Goal: Complete application form

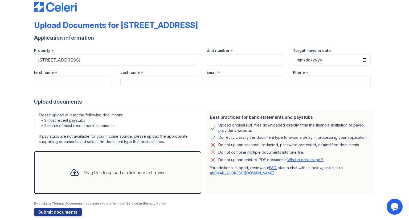
scroll to position [17, 0]
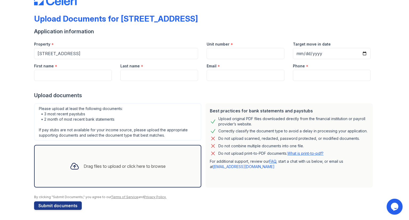
click at [71, 166] on icon at bounding box center [75, 166] width 10 height 10
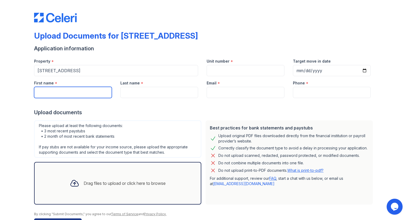
click at [40, 90] on input "First name" at bounding box center [73, 92] width 78 height 11
type input "Celso"
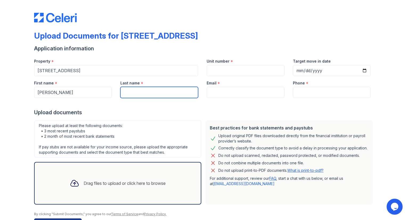
click at [123, 91] on input "Last name" at bounding box center [159, 92] width 78 height 11
type input "Batres"
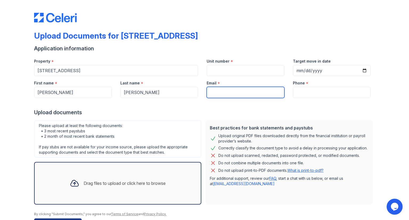
click at [211, 93] on input "Email" at bounding box center [246, 92] width 78 height 11
type input "celsobatres438@gmail.com"
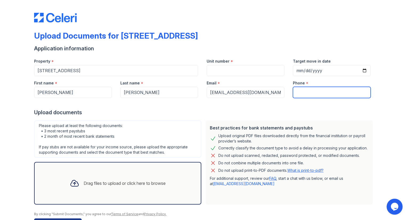
click at [297, 93] on input "Phone" at bounding box center [332, 92] width 78 height 11
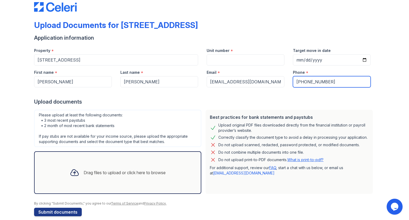
scroll to position [17, 0]
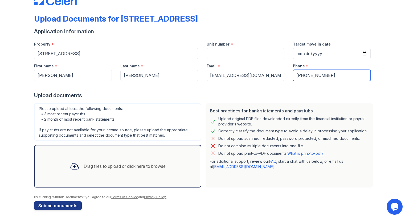
type input "312-350-7797"
click at [135, 166] on div "Drag files to upload or click here to browse" at bounding box center [125, 166] width 82 height 6
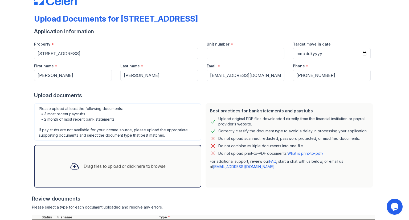
click at [100, 161] on div "Drag files to upload or click here to browse" at bounding box center [117, 166] width 104 height 18
click at [88, 165] on div "Drag files to upload or click here to browse" at bounding box center [125, 166] width 82 height 6
click at [138, 154] on div "Drag files to upload or click here to browse" at bounding box center [117, 166] width 167 height 43
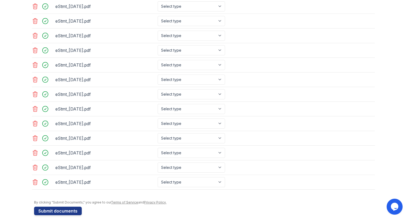
scroll to position [323, 0]
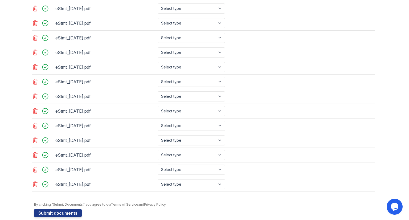
click at [33, 181] on icon at bounding box center [35, 183] width 5 height 5
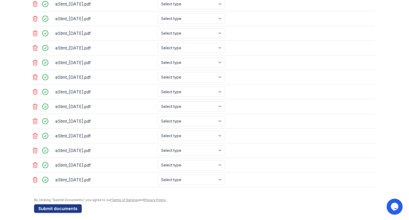
click at [33, 177] on icon at bounding box center [35, 179] width 5 height 5
click at [33, 176] on icon at bounding box center [35, 178] width 5 height 5
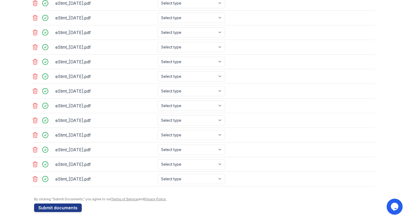
click at [33, 176] on icon at bounding box center [35, 178] width 5 height 5
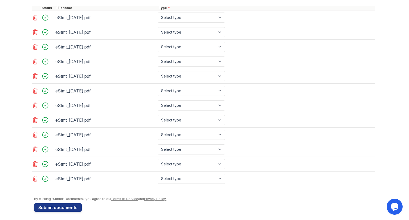
click at [33, 176] on icon at bounding box center [35, 178] width 5 height 5
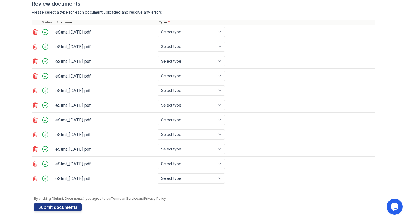
click at [33, 176] on icon at bounding box center [35, 178] width 5 height 5
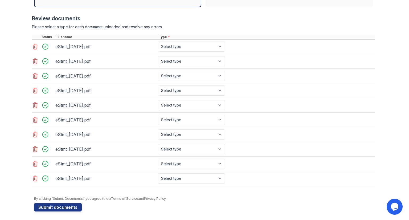
click at [33, 176] on icon at bounding box center [35, 178] width 5 height 5
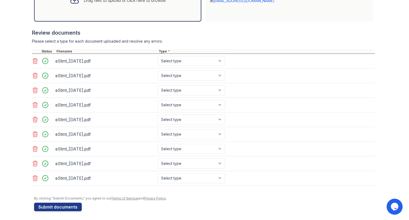
click at [33, 175] on icon at bounding box center [35, 177] width 5 height 5
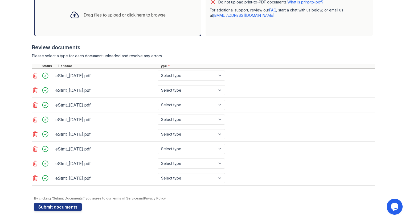
click at [33, 175] on icon at bounding box center [35, 177] width 5 height 5
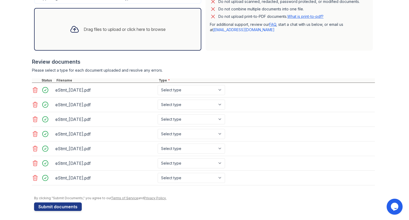
click at [33, 175] on icon at bounding box center [35, 177] width 5 height 5
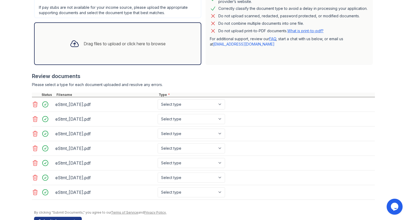
click at [33, 175] on icon at bounding box center [35, 177] width 5 height 5
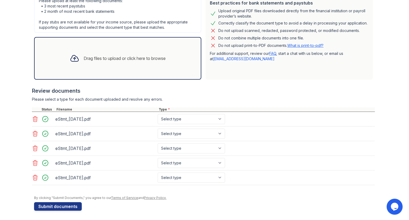
click at [33, 175] on icon at bounding box center [35, 177] width 5 height 5
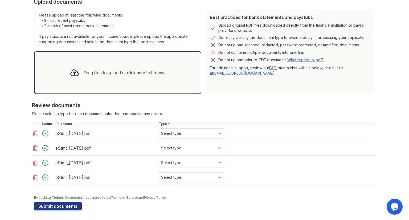
click at [33, 175] on icon at bounding box center [35, 177] width 5 height 5
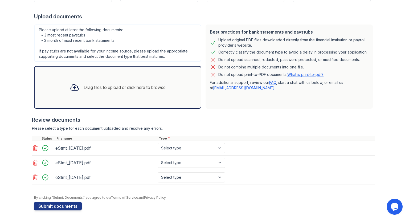
click at [33, 175] on icon at bounding box center [35, 177] width 5 height 5
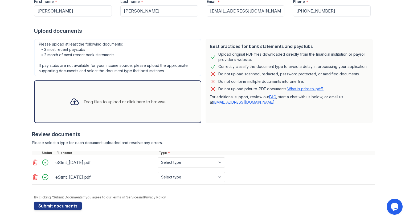
click at [33, 174] on icon at bounding box center [35, 176] width 5 height 5
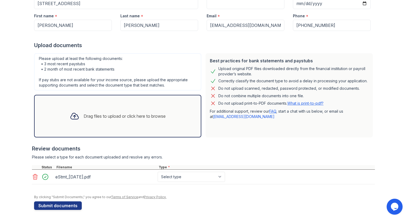
click at [33, 174] on icon at bounding box center [35, 176] width 5 height 5
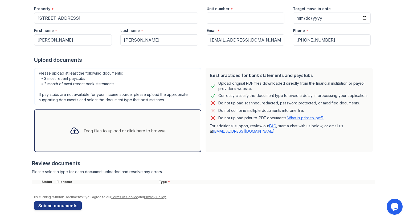
click at [98, 143] on div "Drag files to upload or click here to browse" at bounding box center [117, 130] width 167 height 43
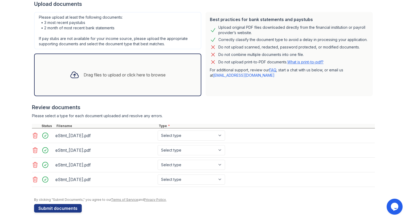
scroll to position [108, 0]
click at [191, 135] on select "Select type Paystub Bank Statement Offer Letter Tax Documents Benefit Award Let…" at bounding box center [191, 136] width 67 height 10
select select "bank_statement"
click at [158, 131] on select "Select type Paystub Bank Statement Offer Letter Tax Documents Benefit Award Let…" at bounding box center [191, 136] width 67 height 10
click at [188, 149] on select "Select type Paystub Bank Statement Offer Letter Tax Documents Benefit Award Let…" at bounding box center [191, 150] width 67 height 10
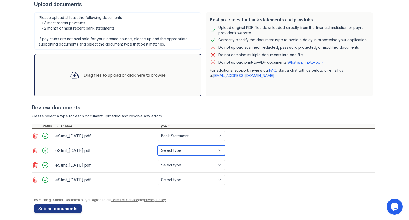
select select "bank_statement"
click at [158, 145] on select "Select type Paystub Bank Statement Offer Letter Tax Documents Benefit Award Let…" at bounding box center [191, 150] width 67 height 10
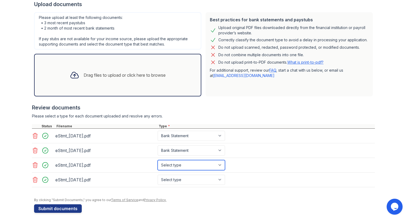
click at [177, 166] on select "Select type Paystub Bank Statement Offer Letter Tax Documents Benefit Award Let…" at bounding box center [191, 165] width 67 height 10
select select "bank_statement"
click at [158, 160] on select "Select type Paystub Bank Statement Offer Letter Tax Documents Benefit Award Let…" at bounding box center [191, 165] width 67 height 10
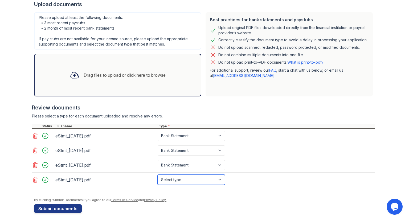
click at [173, 179] on select "Select type Paystub Bank Statement Offer Letter Tax Documents Benefit Award Let…" at bounding box center [191, 180] width 67 height 10
select select "bank_statement"
click at [158, 175] on select "Select type Paystub Bank Statement Offer Letter Tax Documents Benefit Award Let…" at bounding box center [191, 180] width 67 height 10
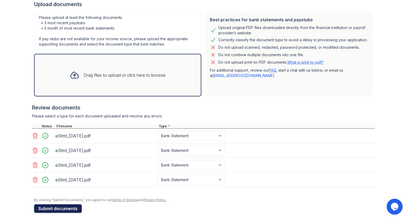
click at [59, 204] on button "Submit documents" at bounding box center [58, 208] width 48 height 9
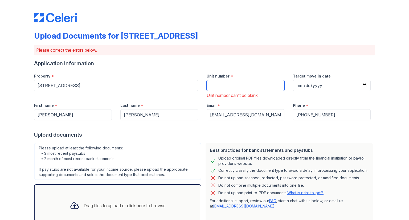
drag, startPoint x: 59, startPoint y: 204, endPoint x: 264, endPoint y: 86, distance: 236.5
click at [264, 86] on input "Unit number" at bounding box center [246, 85] width 78 height 11
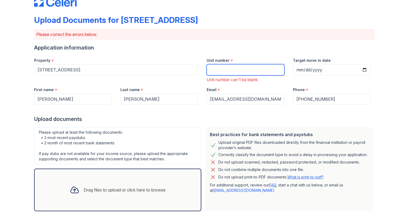
scroll to position [0, 0]
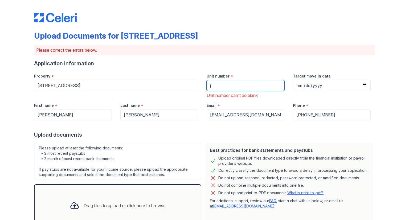
type input "j"
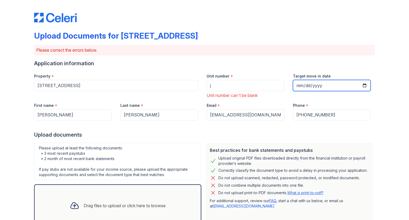
click at [362, 85] on input "Target move in date" at bounding box center [332, 85] width 78 height 11
type input "2025-10-01"
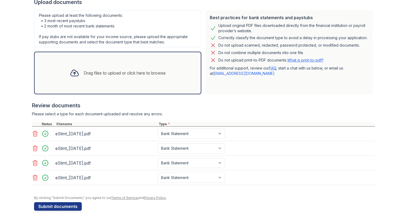
scroll to position [133, 0]
click at [51, 207] on button "Submit documents" at bounding box center [58, 206] width 48 height 9
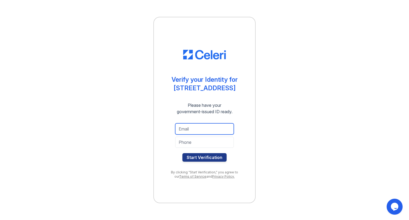
click at [193, 127] on input "email" at bounding box center [204, 128] width 59 height 11
type input "celsobatres438@gmail.com"
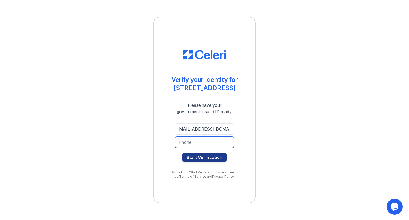
scroll to position [0, 0]
click at [183, 141] on input "tel" at bounding box center [204, 142] width 59 height 11
type input "3123507797"
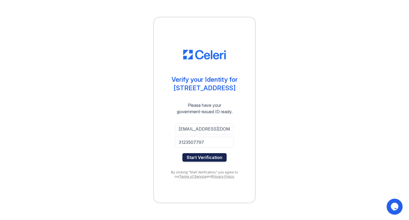
click at [203, 158] on button "Start Verification" at bounding box center [204, 157] width 44 height 9
